Goal: Transaction & Acquisition: Purchase product/service

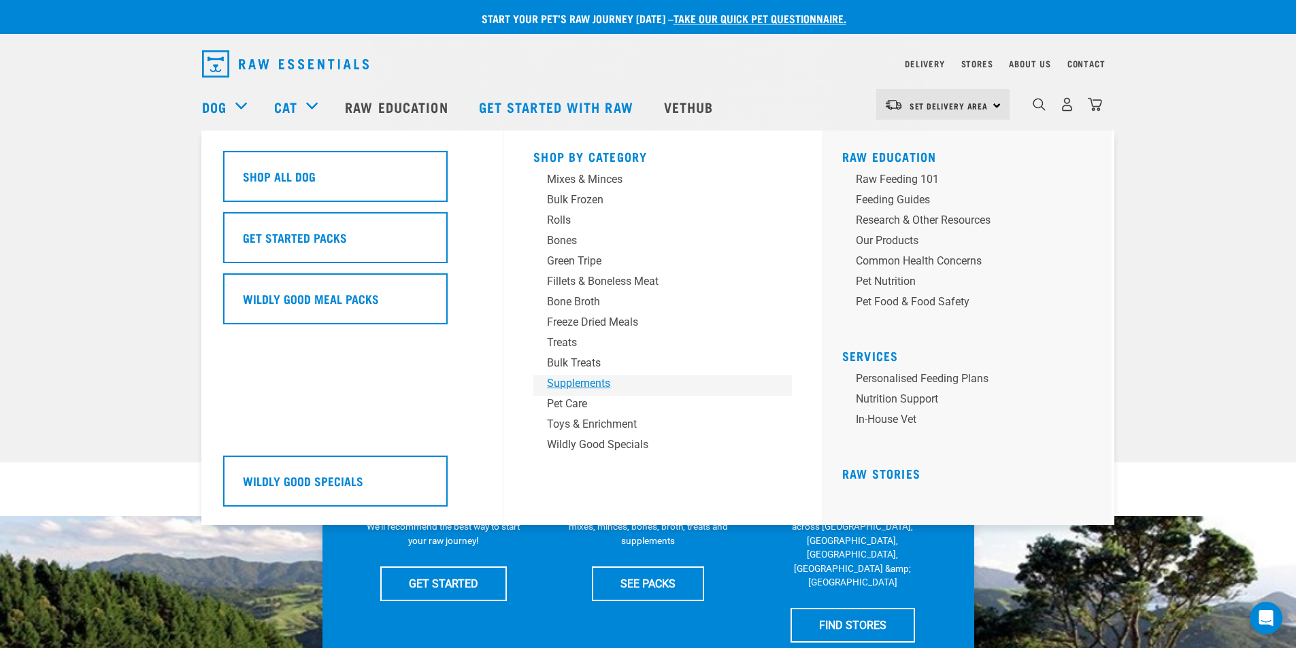
click at [595, 385] on div "Supplements" at bounding box center [653, 384] width 212 height 16
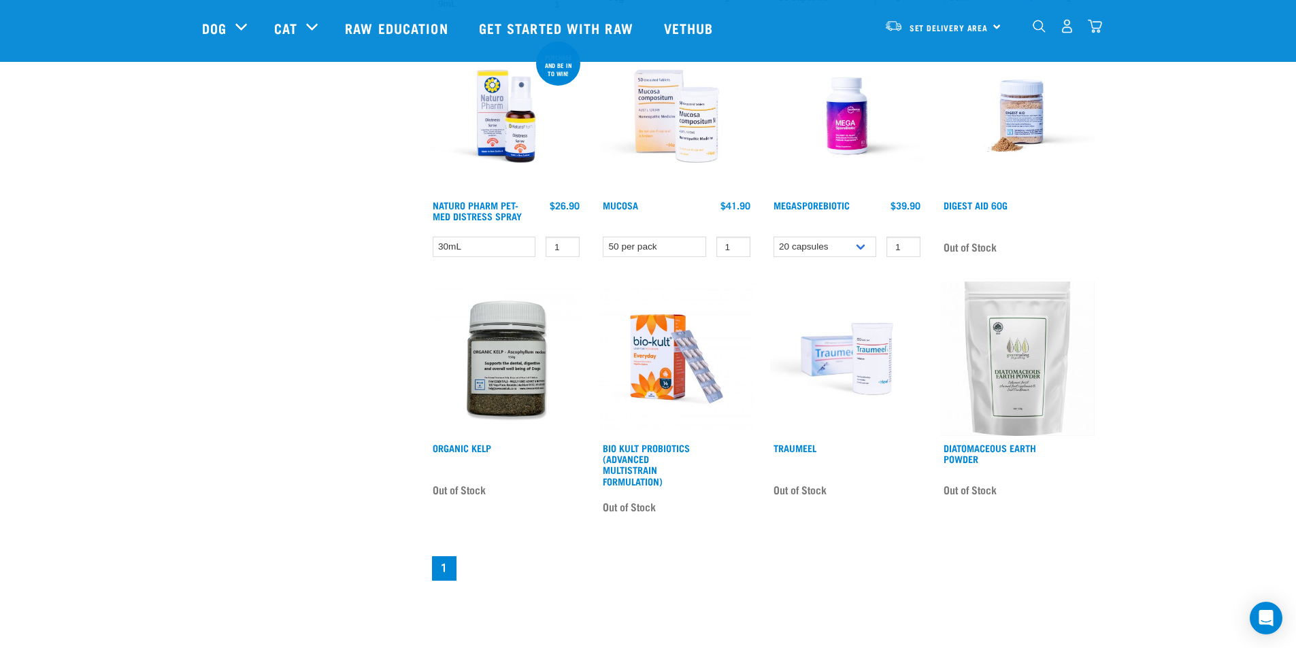
scroll to position [680, 0]
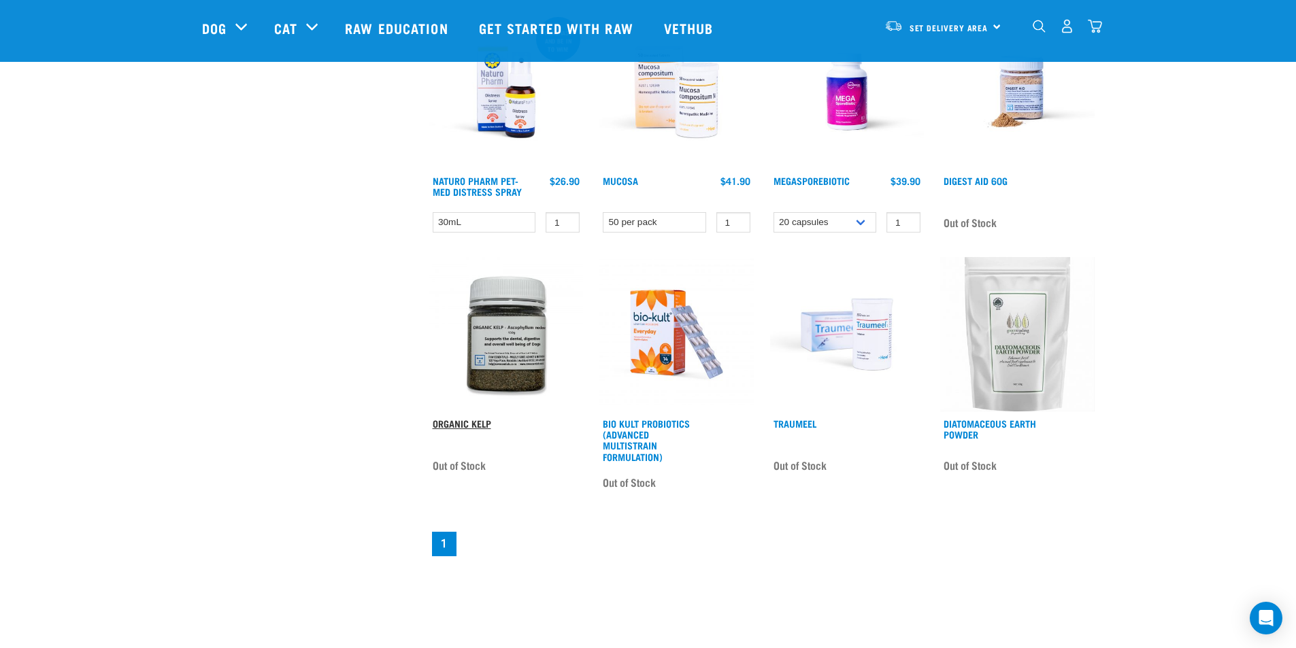
click at [457, 422] on link "Organic Kelp" at bounding box center [462, 423] width 59 height 5
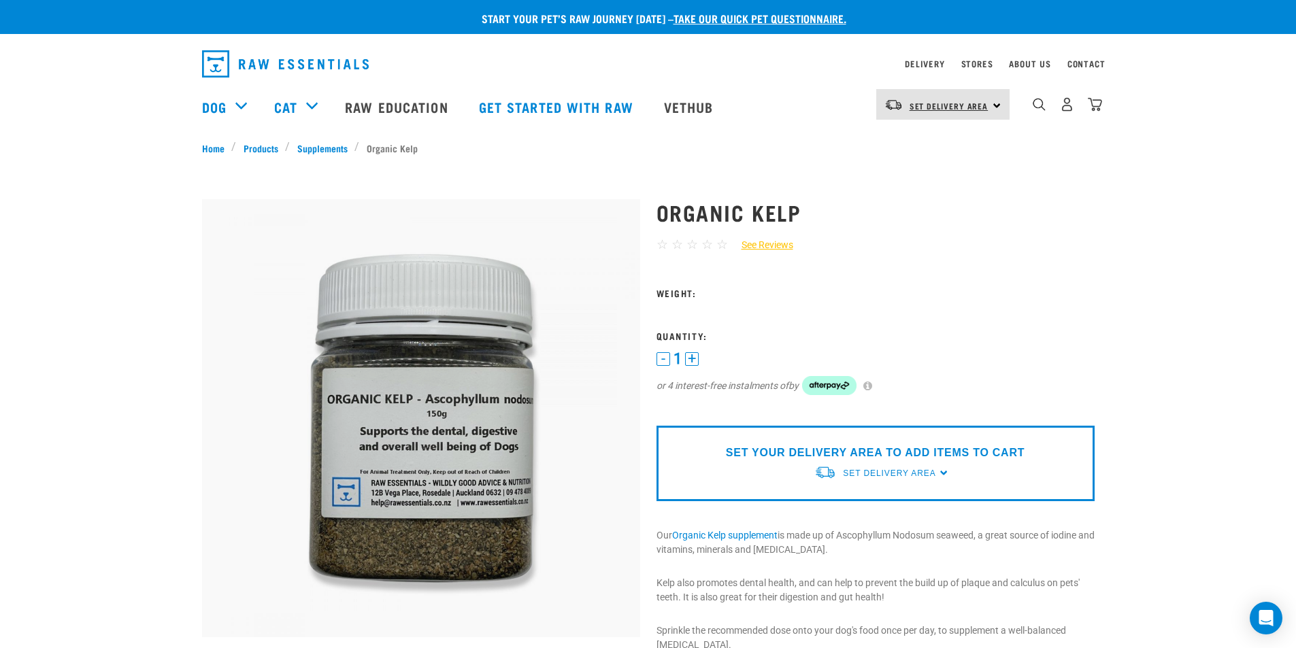
click at [980, 108] on span "Set Delivery Area" at bounding box center [949, 105] width 79 height 5
click at [918, 147] on link "[GEOGRAPHIC_DATA]" at bounding box center [941, 143] width 131 height 30
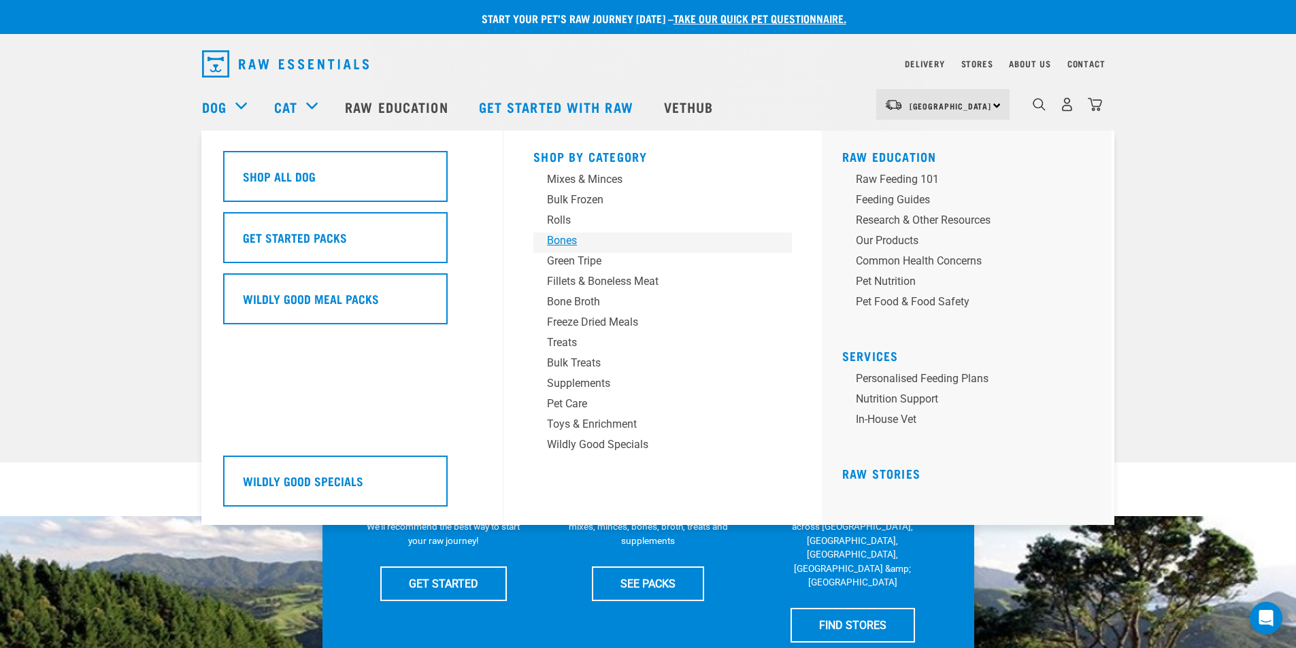
click at [579, 238] on div "Bones" at bounding box center [653, 241] width 212 height 16
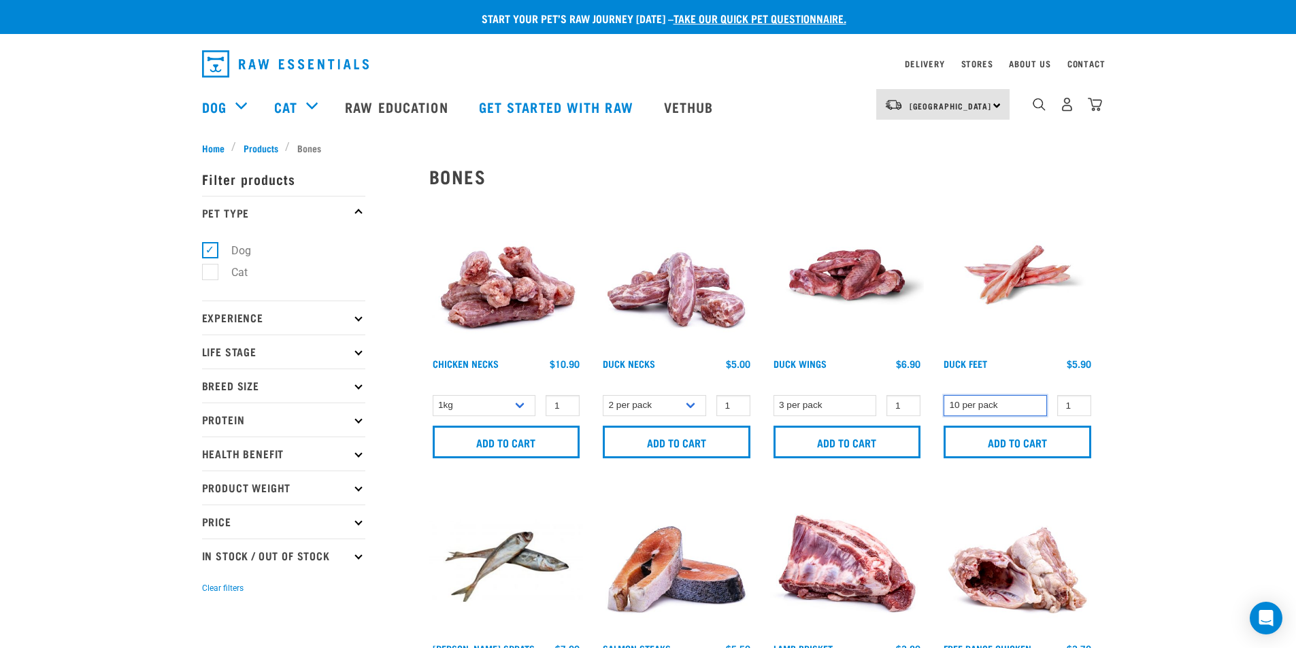
click at [1027, 408] on select "10 per pack" at bounding box center [995, 405] width 103 height 21
type input "2"
click at [1080, 403] on input "2" at bounding box center [1074, 405] width 34 height 21
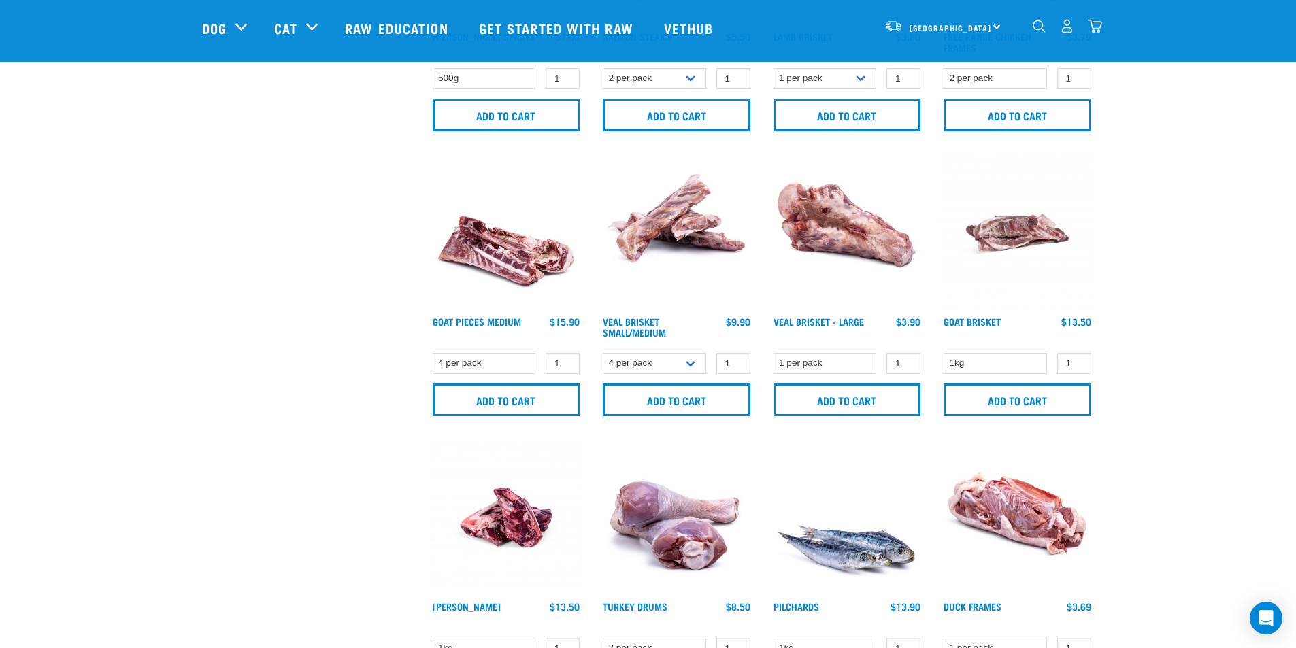
scroll to position [544, 0]
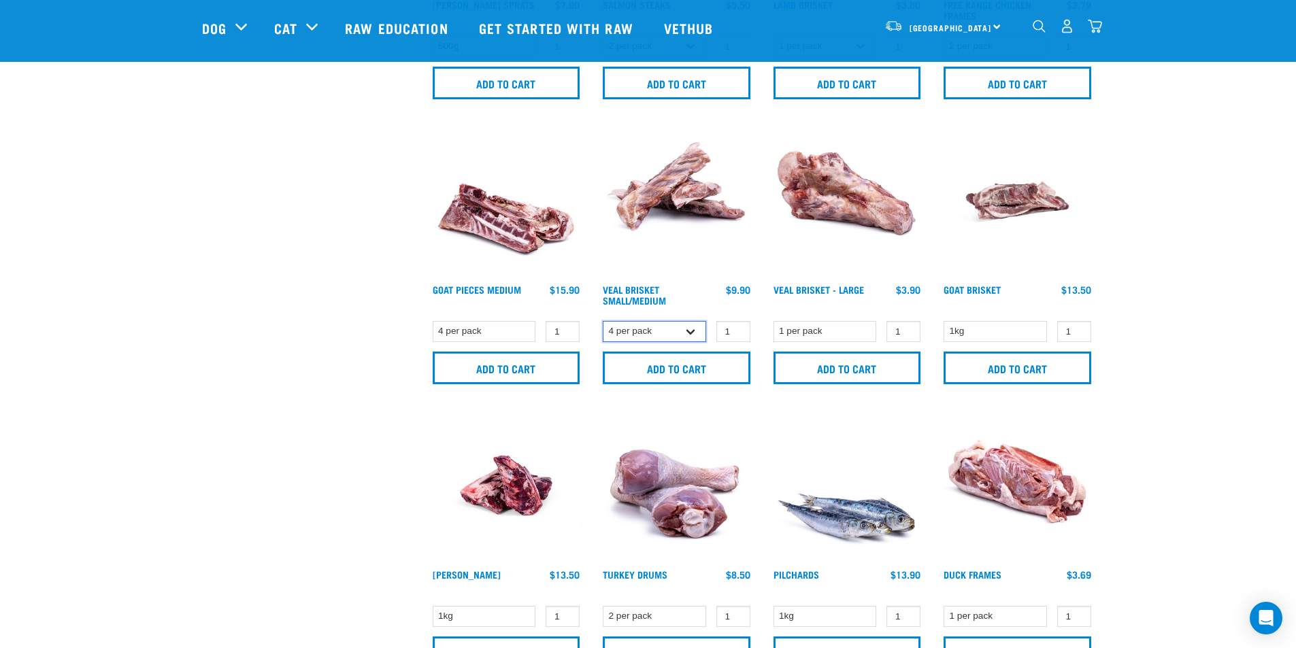
click at [682, 333] on select "4 per pack 8 per pack" at bounding box center [654, 331] width 103 height 21
select select "447645"
click at [603, 321] on select "4 per pack 8 per pack" at bounding box center [654, 331] width 103 height 21
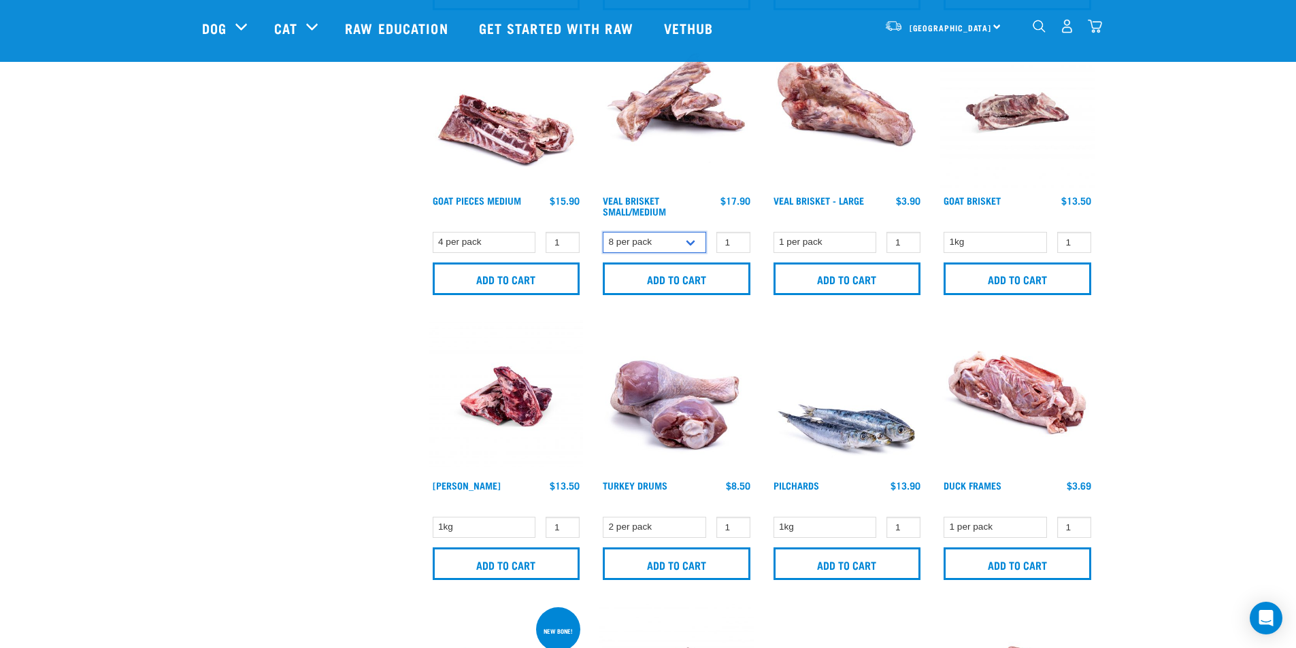
scroll to position [748, 0]
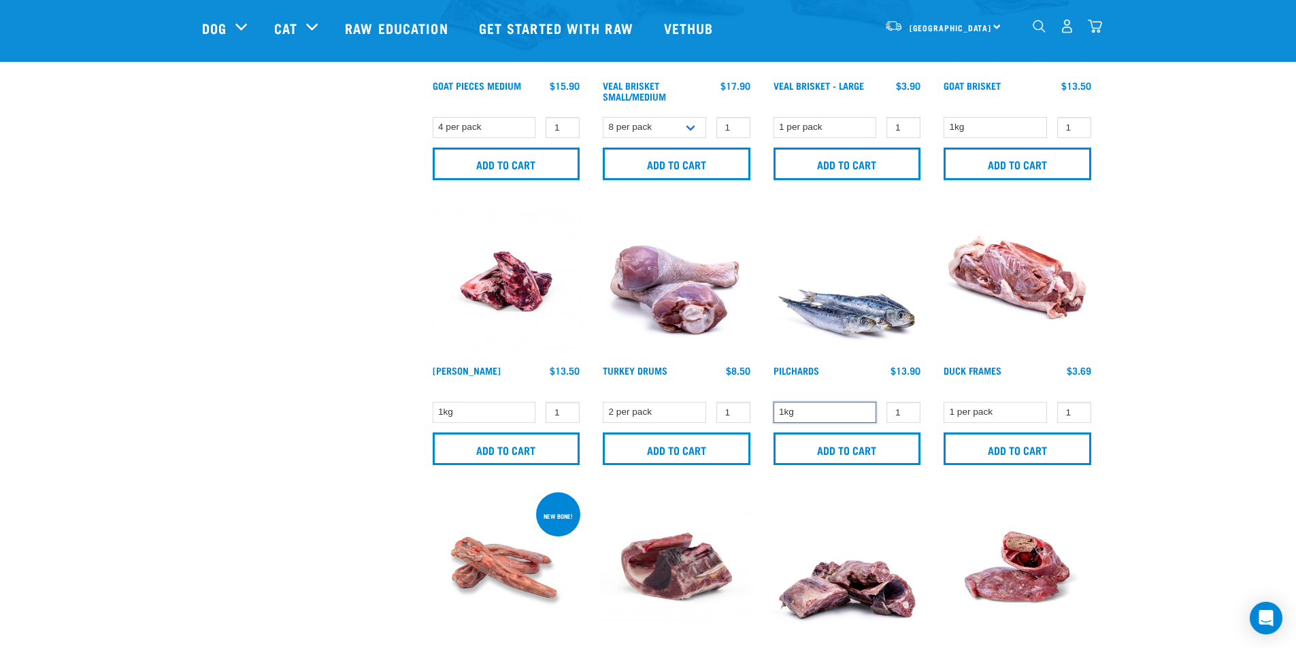
click at [850, 410] on select "1kg" at bounding box center [825, 412] width 103 height 21
click at [858, 410] on select "1kg" at bounding box center [825, 412] width 103 height 21
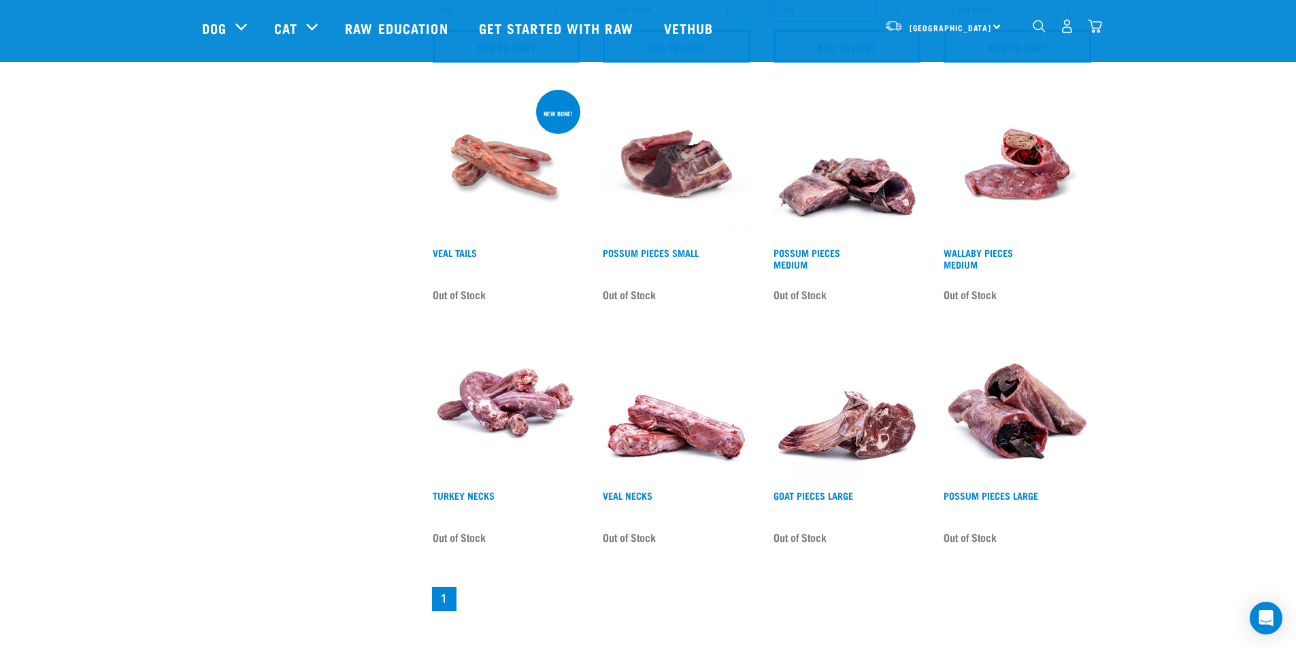
scroll to position [1157, 0]
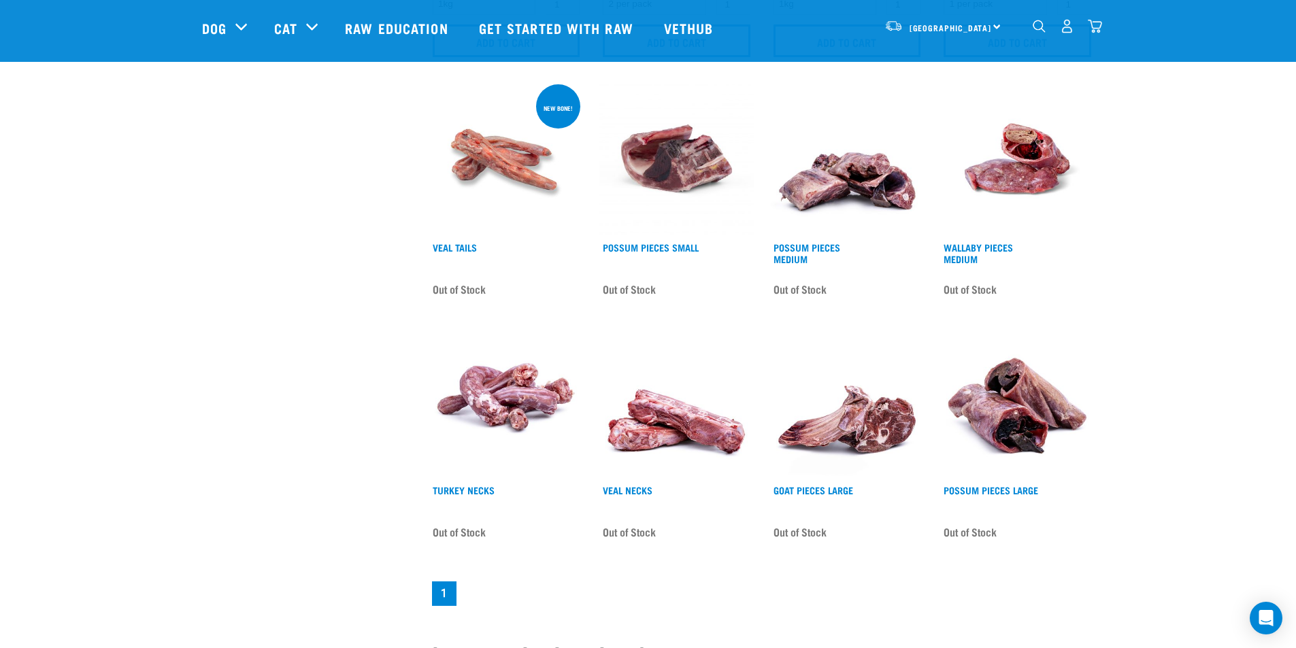
click at [972, 27] on div "North Island North Island South Island" at bounding box center [942, 26] width 133 height 31
click at [928, 90] on link "[GEOGRAPHIC_DATA]" at bounding box center [941, 95] width 131 height 30
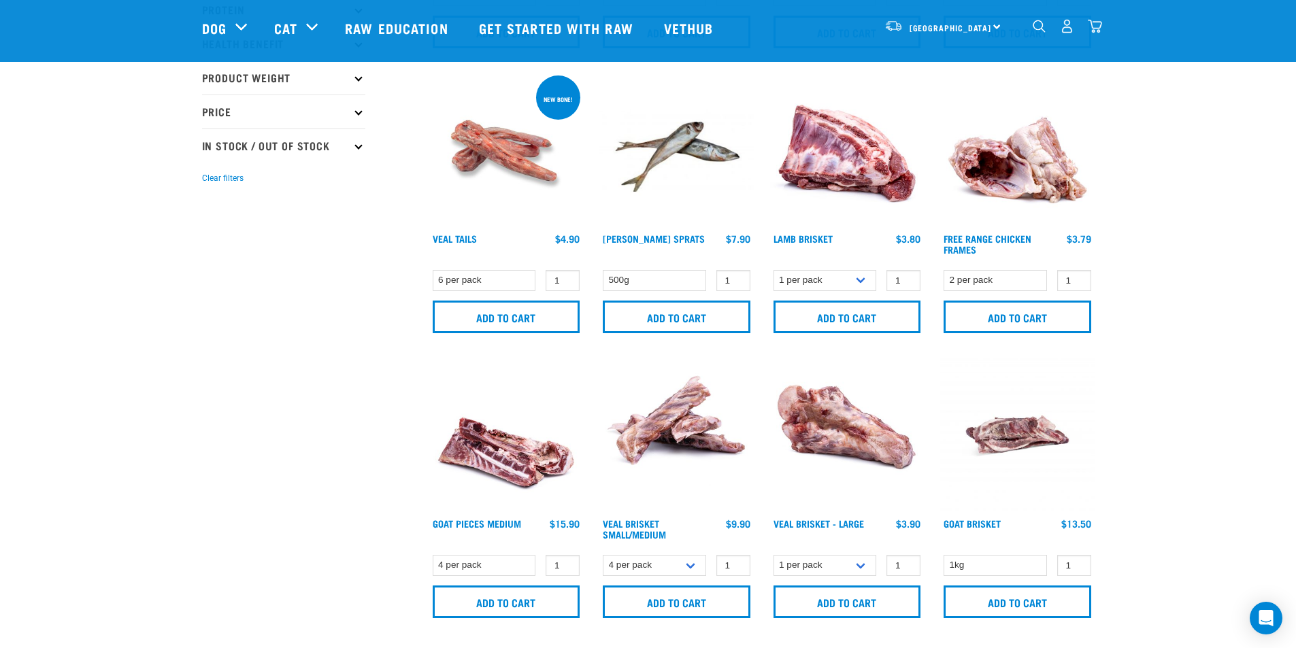
scroll to position [304, 0]
